Goal: Navigation & Orientation: Find specific page/section

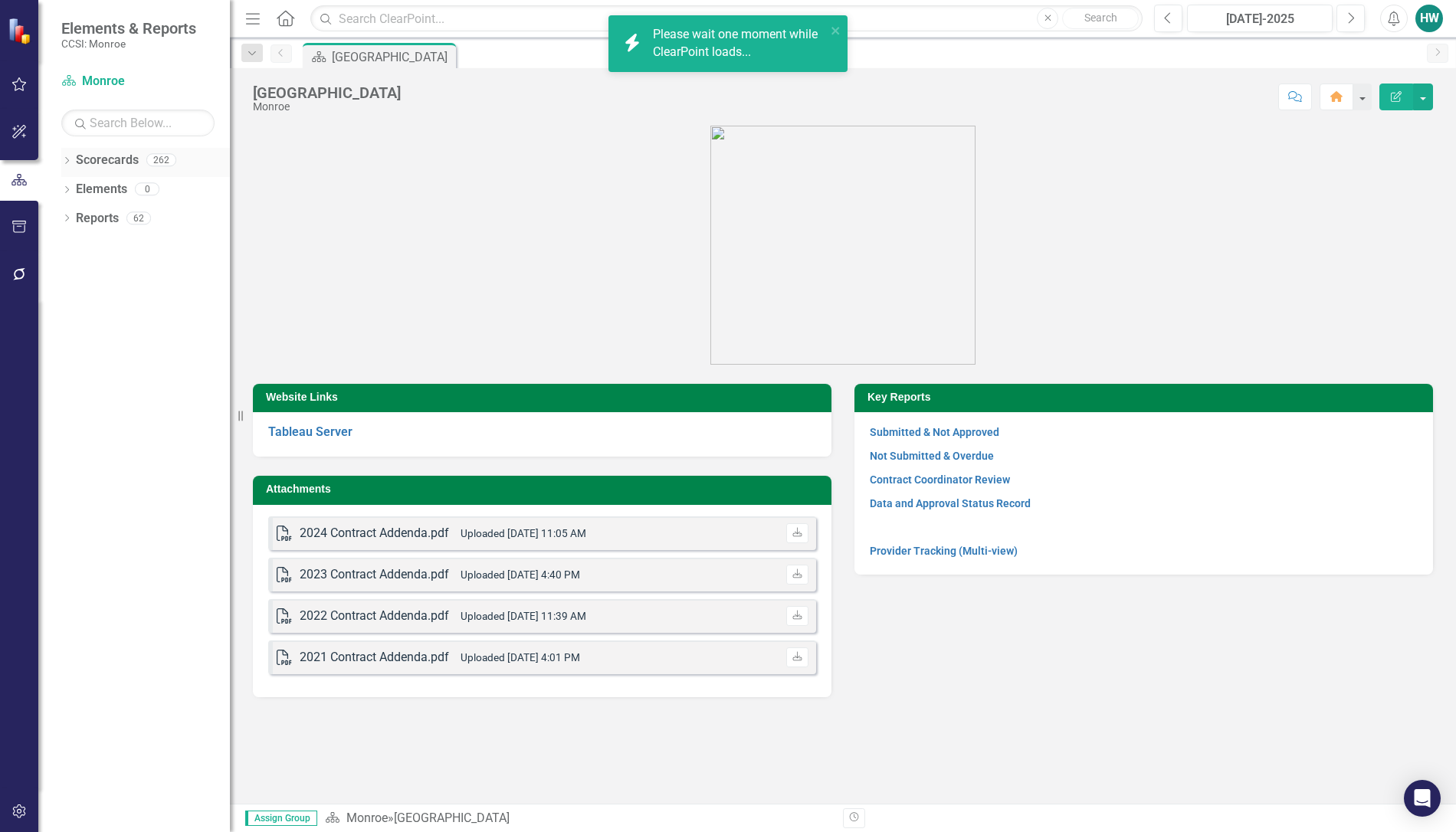
click at [67, 162] on icon "Dropdown" at bounding box center [67, 162] width 10 height 9
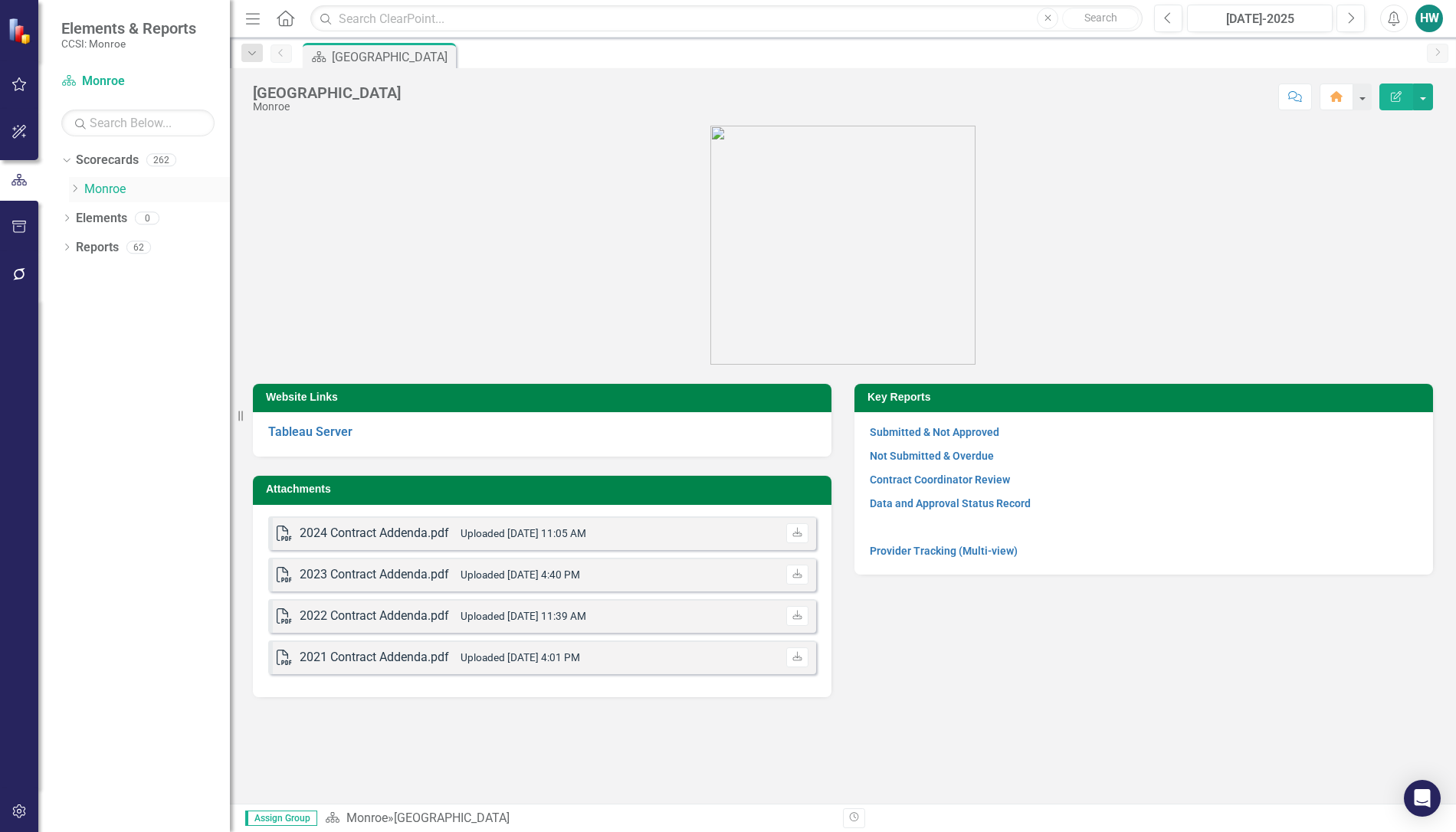
click at [77, 188] on icon at bounding box center [75, 188] width 3 height 8
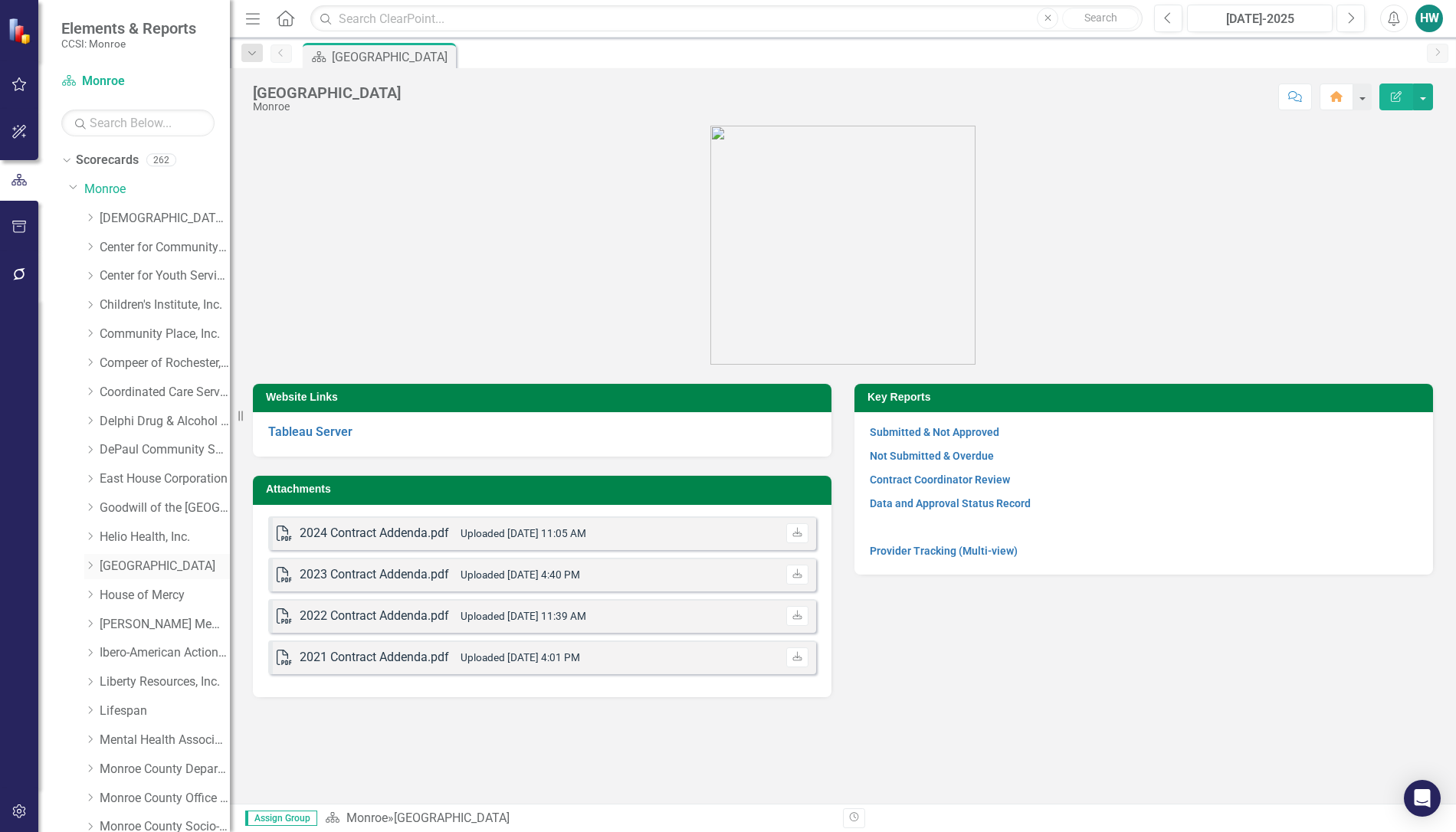
click at [88, 570] on icon "Dropdown" at bounding box center [90, 565] width 11 height 10
click at [163, 622] on link "Emergency Respite [PERSON_NAME] Care" at bounding box center [172, 625] width 115 height 17
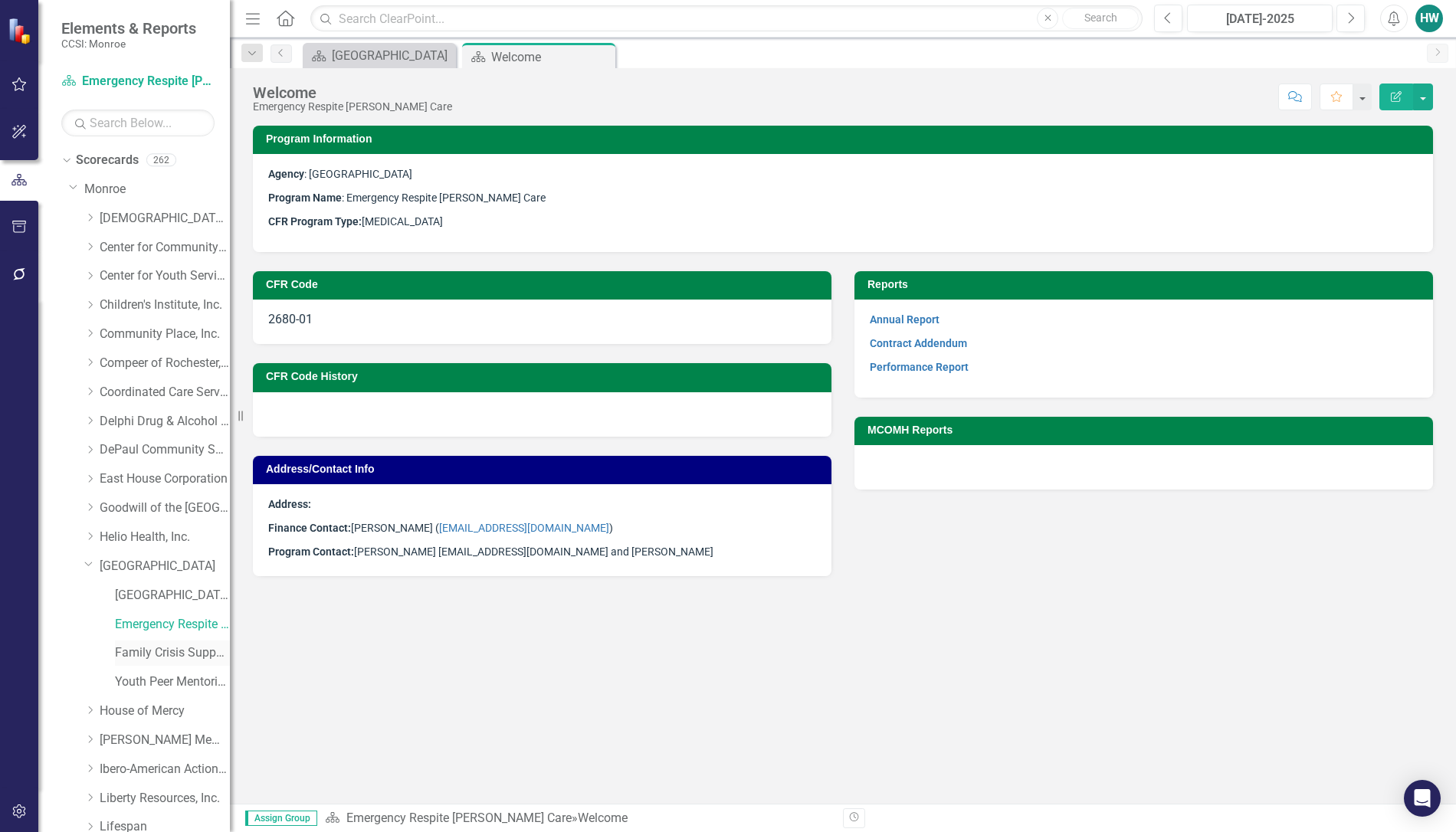
click at [146, 651] on link "Family Crisis Support Services" at bounding box center [172, 653] width 115 height 17
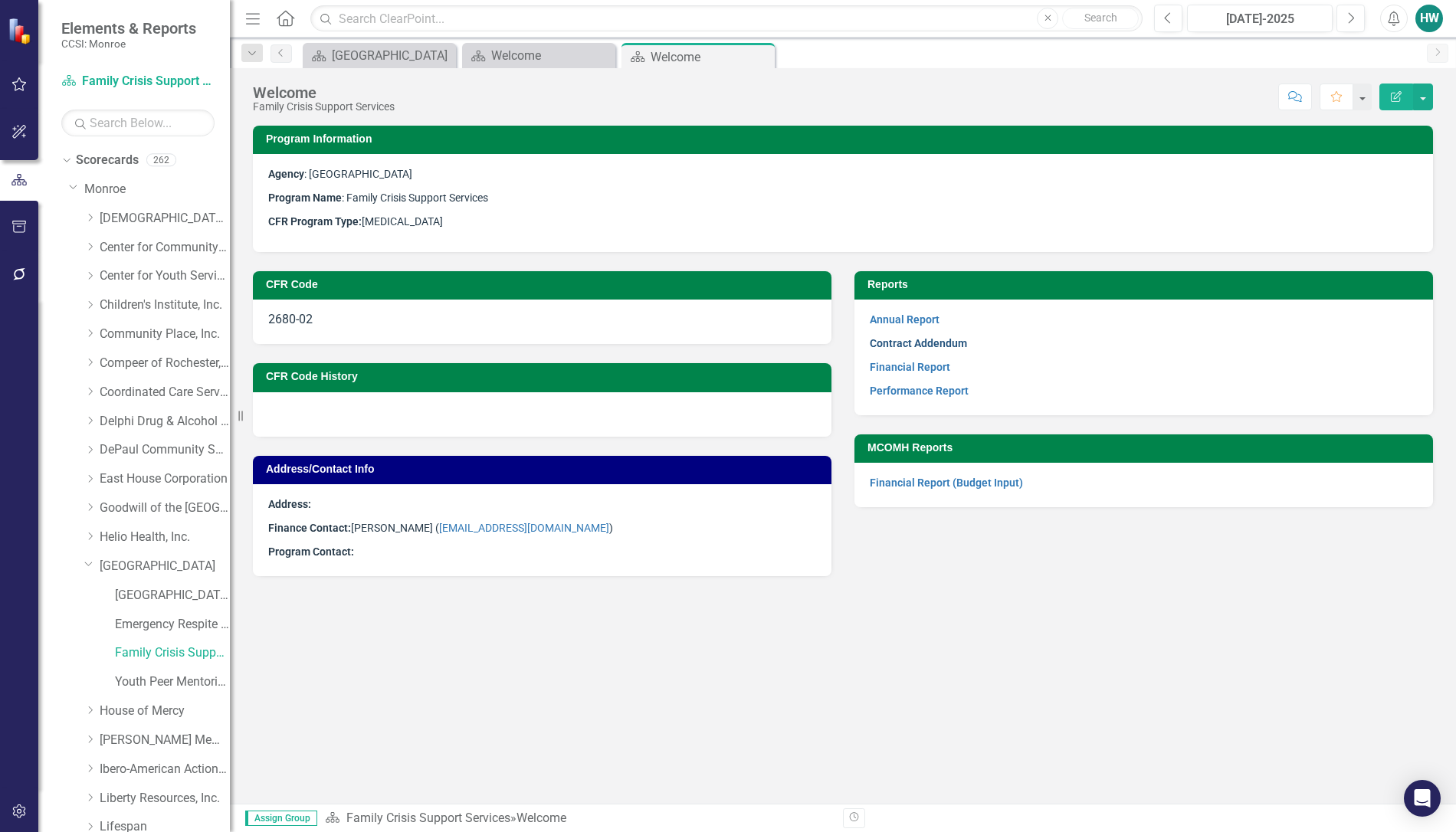
click at [904, 340] on link "Contract Addendum" at bounding box center [918, 343] width 98 height 12
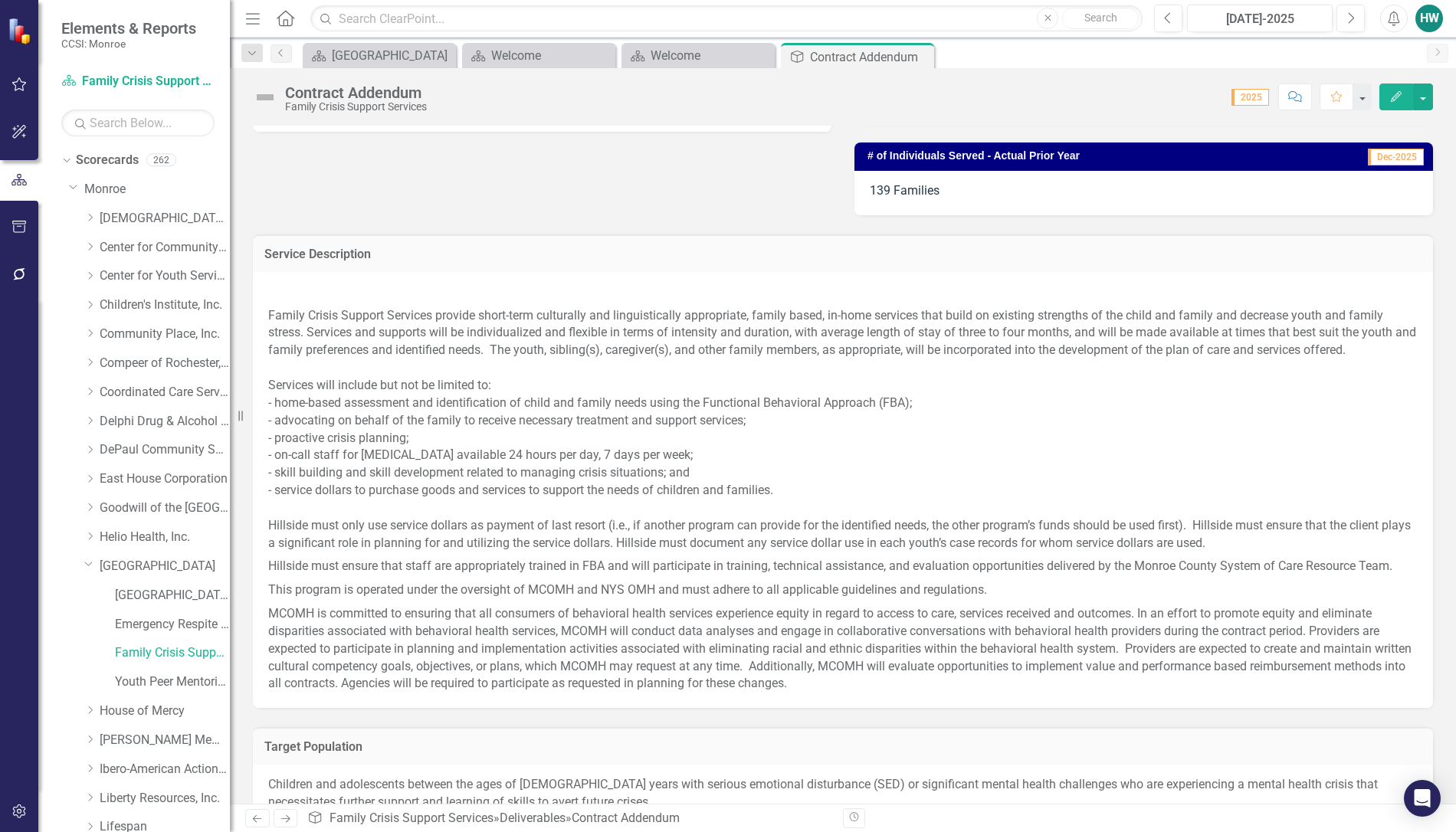
scroll to position [288, 0]
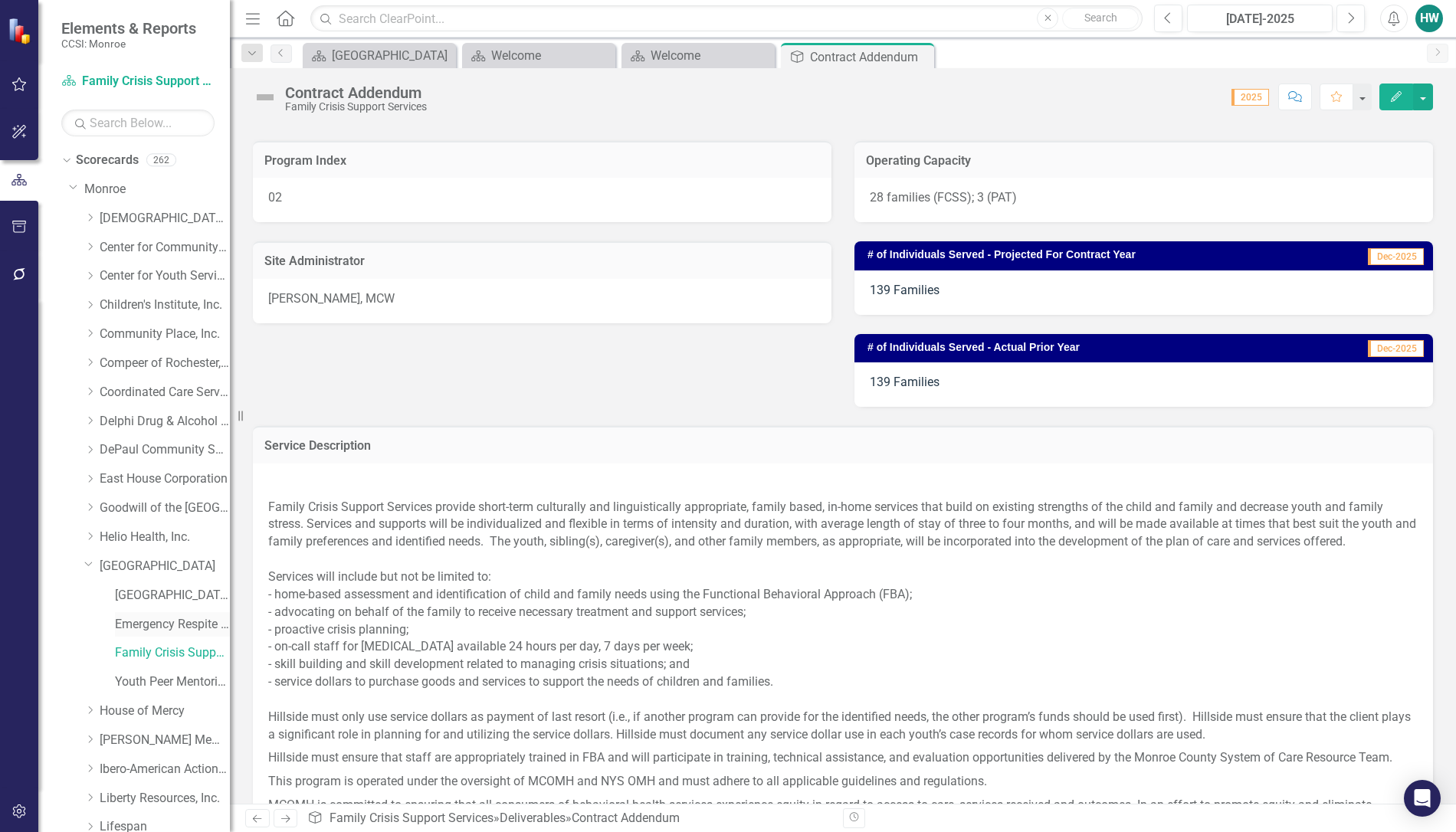
click at [179, 626] on link "Emergency Respite [PERSON_NAME] Care" at bounding box center [172, 625] width 115 height 17
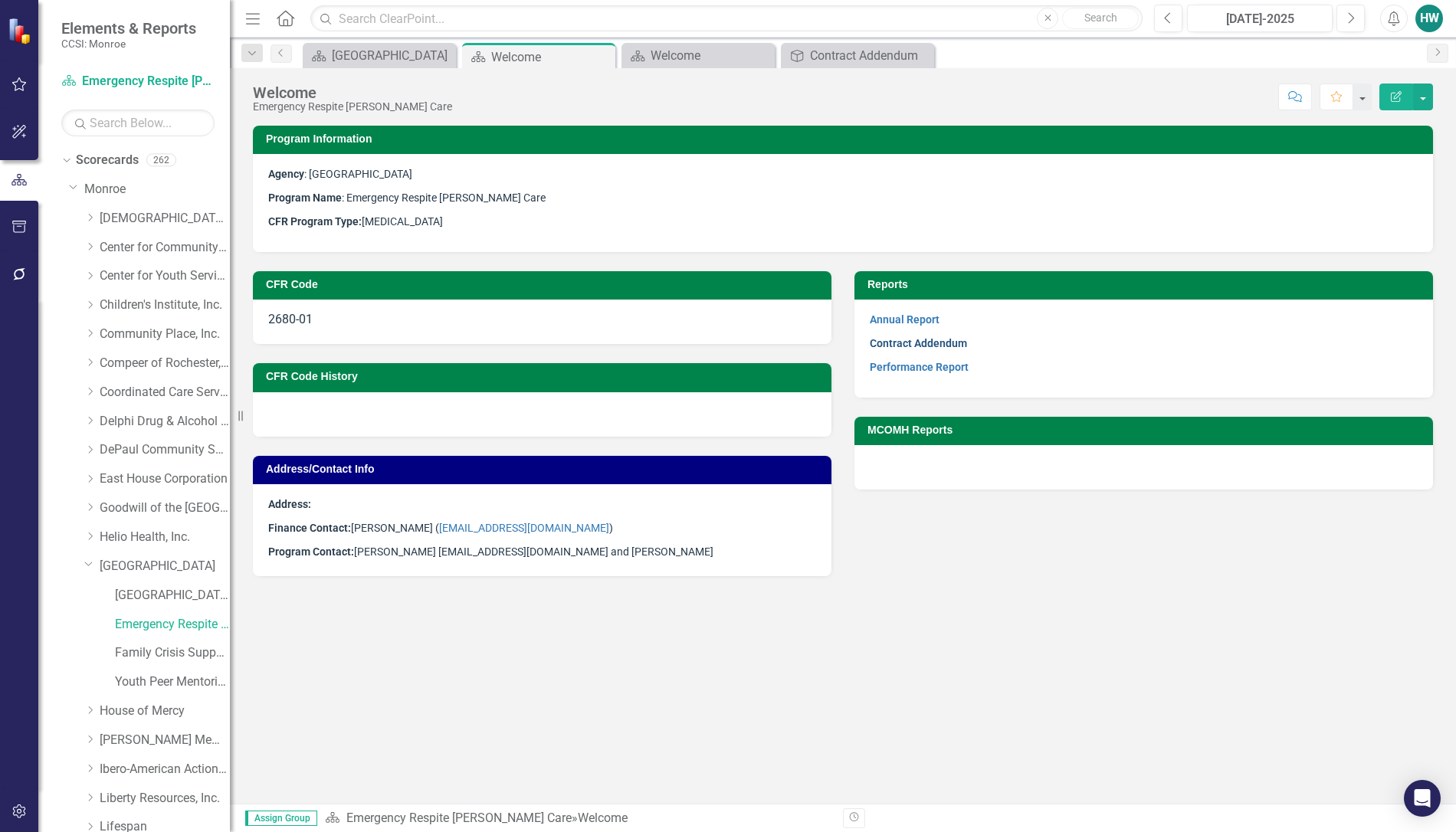
click at [904, 341] on link "Contract Addendum" at bounding box center [918, 343] width 98 height 12
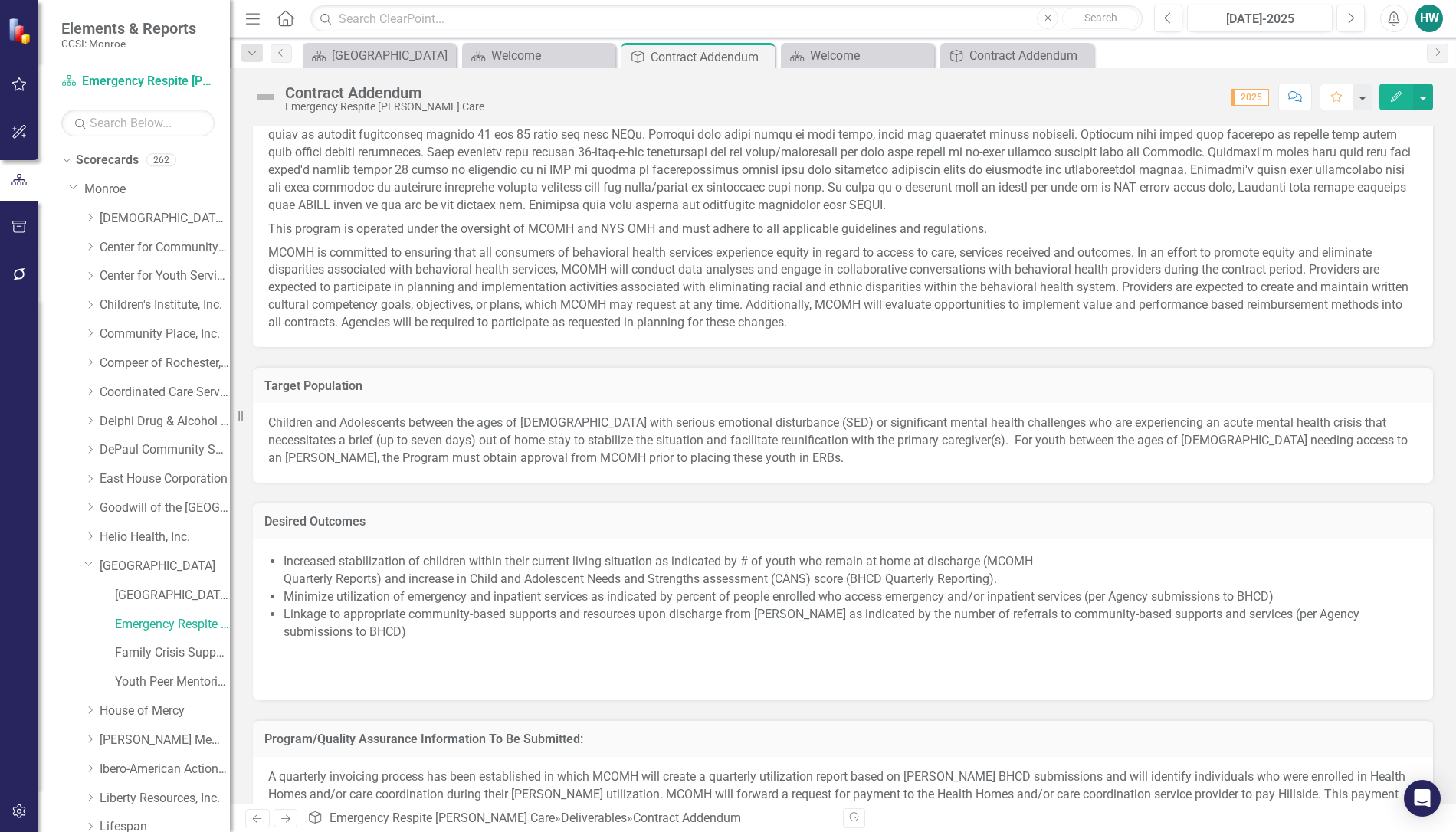
scroll to position [192, 0]
